Goal: Find specific page/section: Find specific page/section

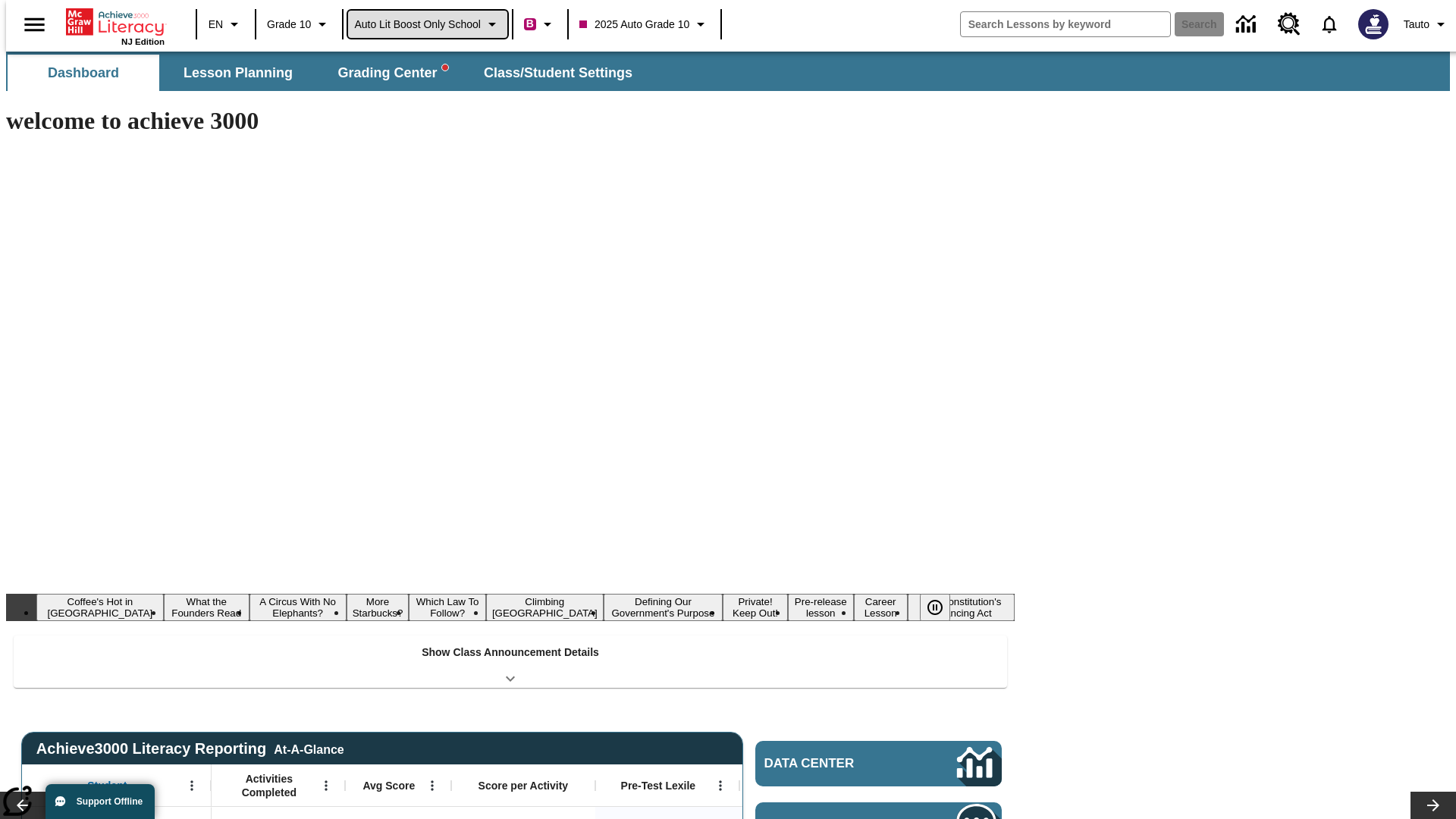
click at [427, 24] on span "Auto Lit Boost only School" at bounding box center [418, 24] width 127 height 16
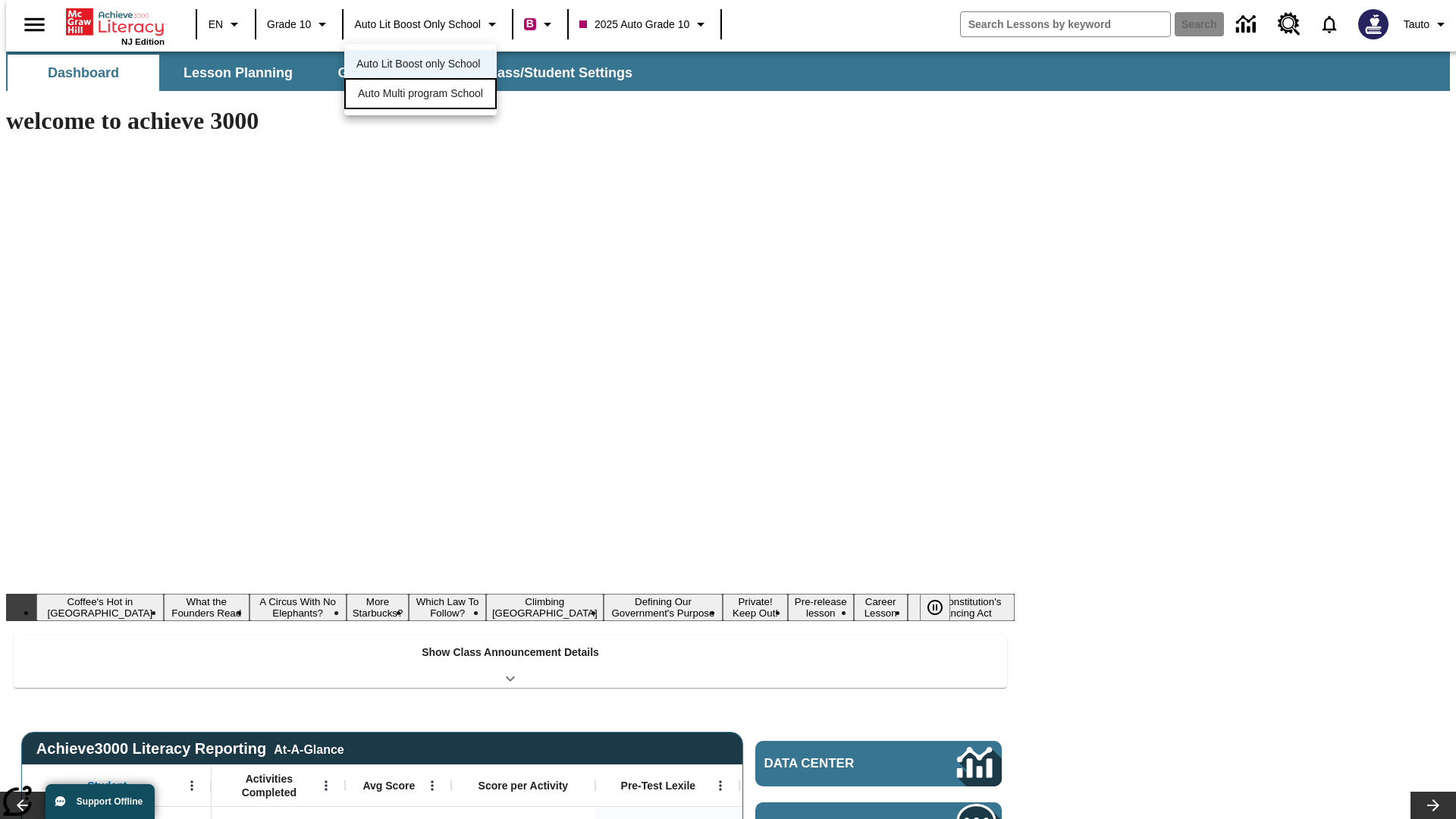
click at [424, 95] on span "Auto Multi program School" at bounding box center [420, 93] width 125 height 16
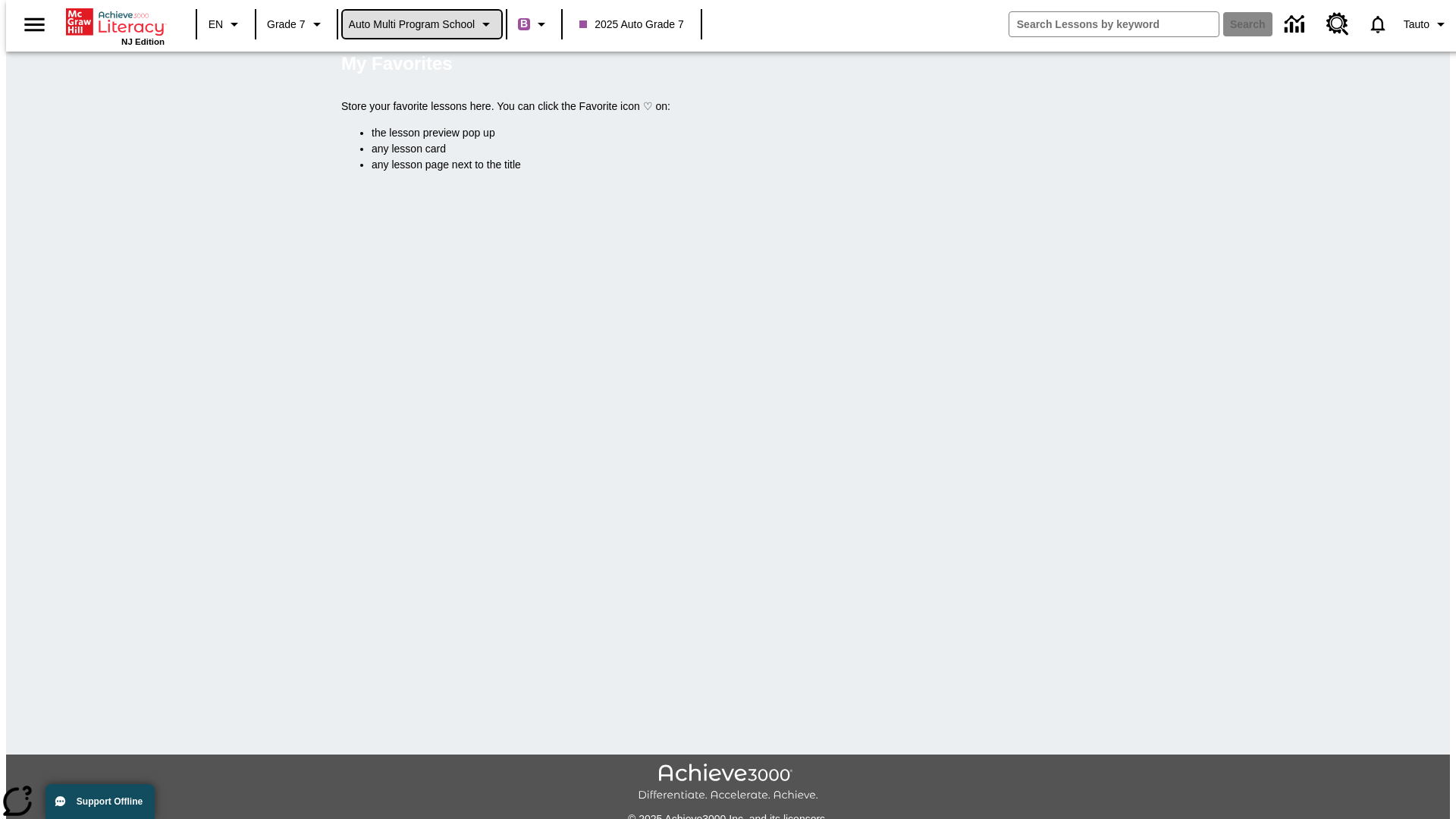
click at [422, 24] on span "Auto Multi program School" at bounding box center [412, 24] width 127 height 16
click at [417, 65] on span "Auto Lit Boost only School" at bounding box center [412, 63] width 124 height 16
